Goal: Transaction & Acquisition: Download file/media

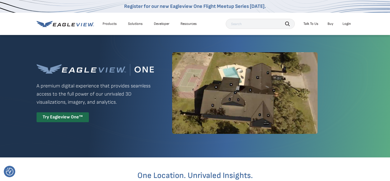
click at [347, 23] on div "Login" at bounding box center [347, 24] width 8 height 5
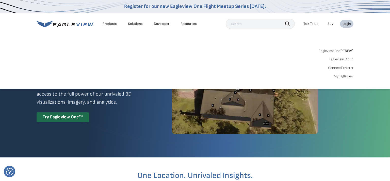
click at [334, 52] on link "Eagleview One™ * NEW *" at bounding box center [336, 50] width 35 height 6
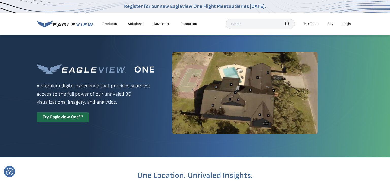
click at [347, 26] on li "Login" at bounding box center [346, 24] width 13 height 8
click at [346, 26] on div "Login" at bounding box center [347, 24] width 8 height 5
click at [348, 25] on div "Login" at bounding box center [347, 24] width 8 height 5
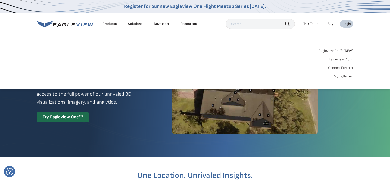
click at [338, 76] on link "MyEagleview" at bounding box center [344, 76] width 20 height 5
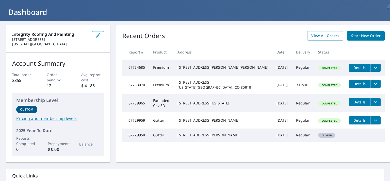
scroll to position [26, 0]
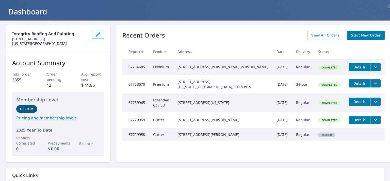
click at [352, 69] on span "Details" at bounding box center [359, 67] width 15 height 5
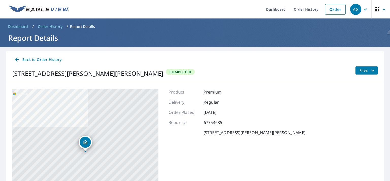
click at [364, 71] on span "Files" at bounding box center [368, 71] width 16 height 6
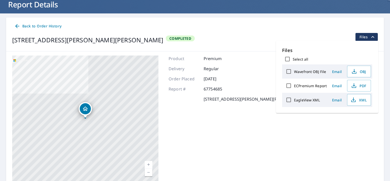
scroll to position [33, 0]
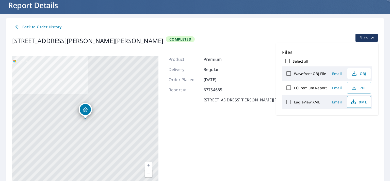
click at [368, 37] on span "Files" at bounding box center [368, 38] width 16 height 6
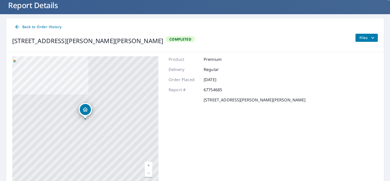
click at [368, 37] on span "Files" at bounding box center [368, 38] width 16 height 6
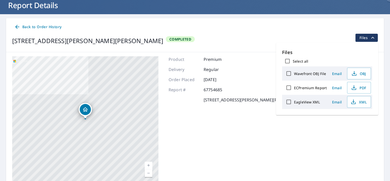
click at [294, 62] on label "Select all" at bounding box center [300, 61] width 15 height 5
click at [293, 62] on input "Select all" at bounding box center [287, 61] width 11 height 11
checkbox input "true"
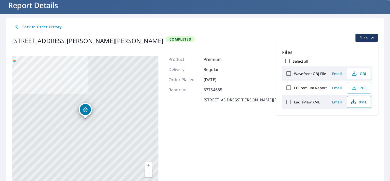
checkbox input "true"
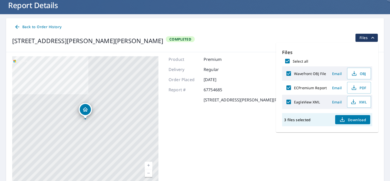
click at [352, 122] on span "Download" at bounding box center [352, 120] width 27 height 6
click at [10, 13] on header "Dashboard / Order History / Report Details Report Details" at bounding box center [195, 0] width 390 height 28
